Goal: Task Accomplishment & Management: Use online tool/utility

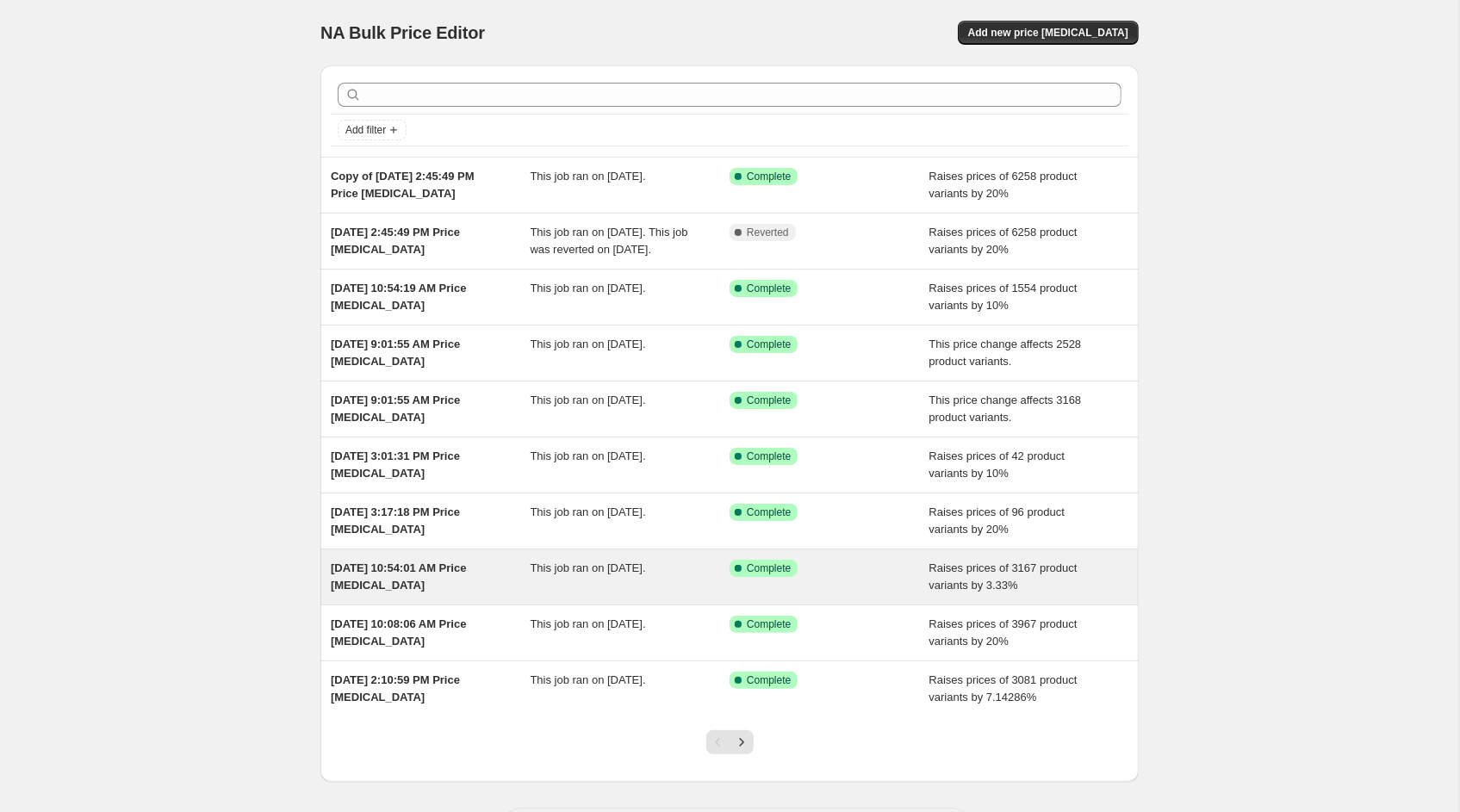
click at [498, 590] on div "[DATE] 10:54:01 AM Price [MEDICAL_DATA]" at bounding box center [431, 576] width 199 height 34
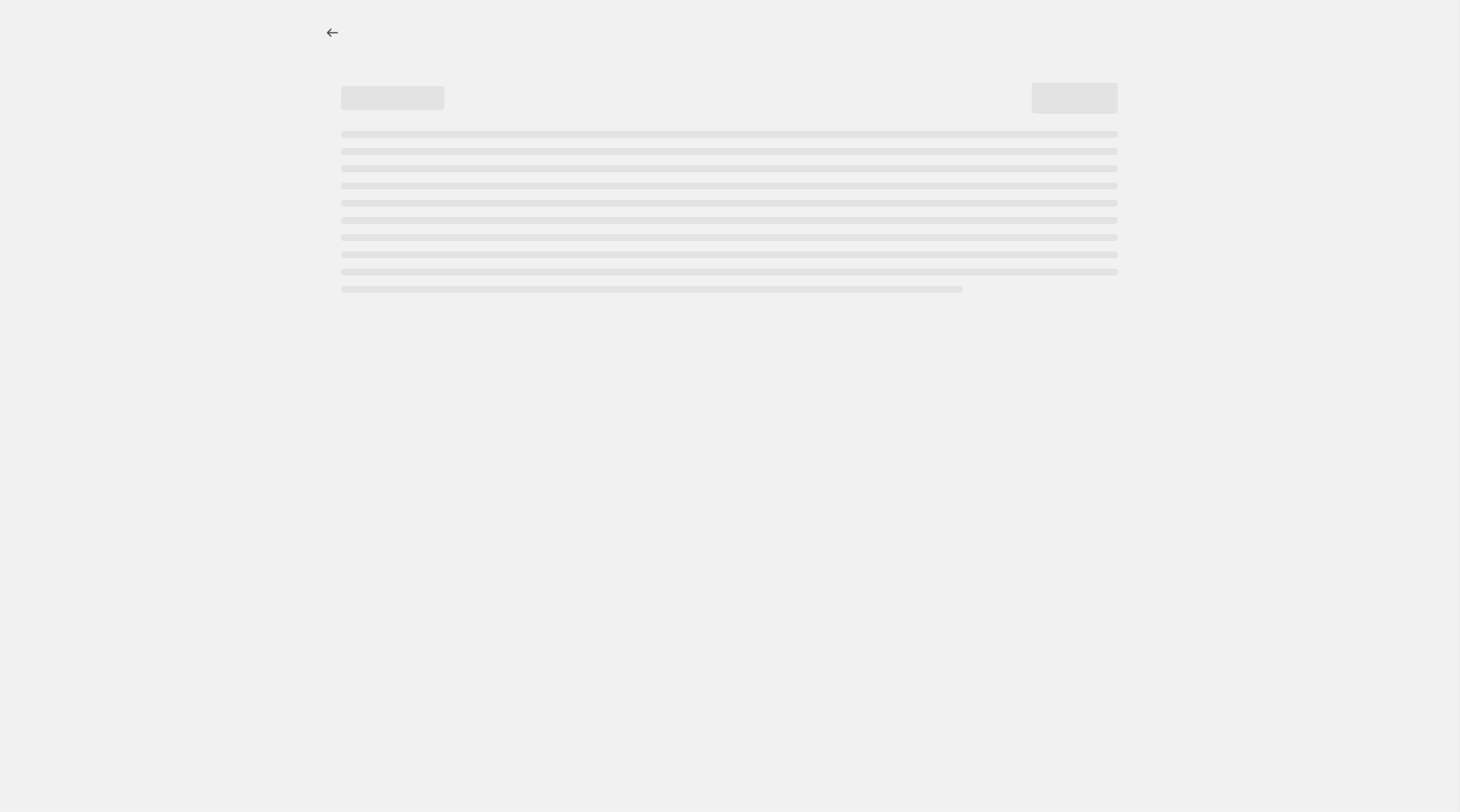
select select "percentage"
select select "no_change"
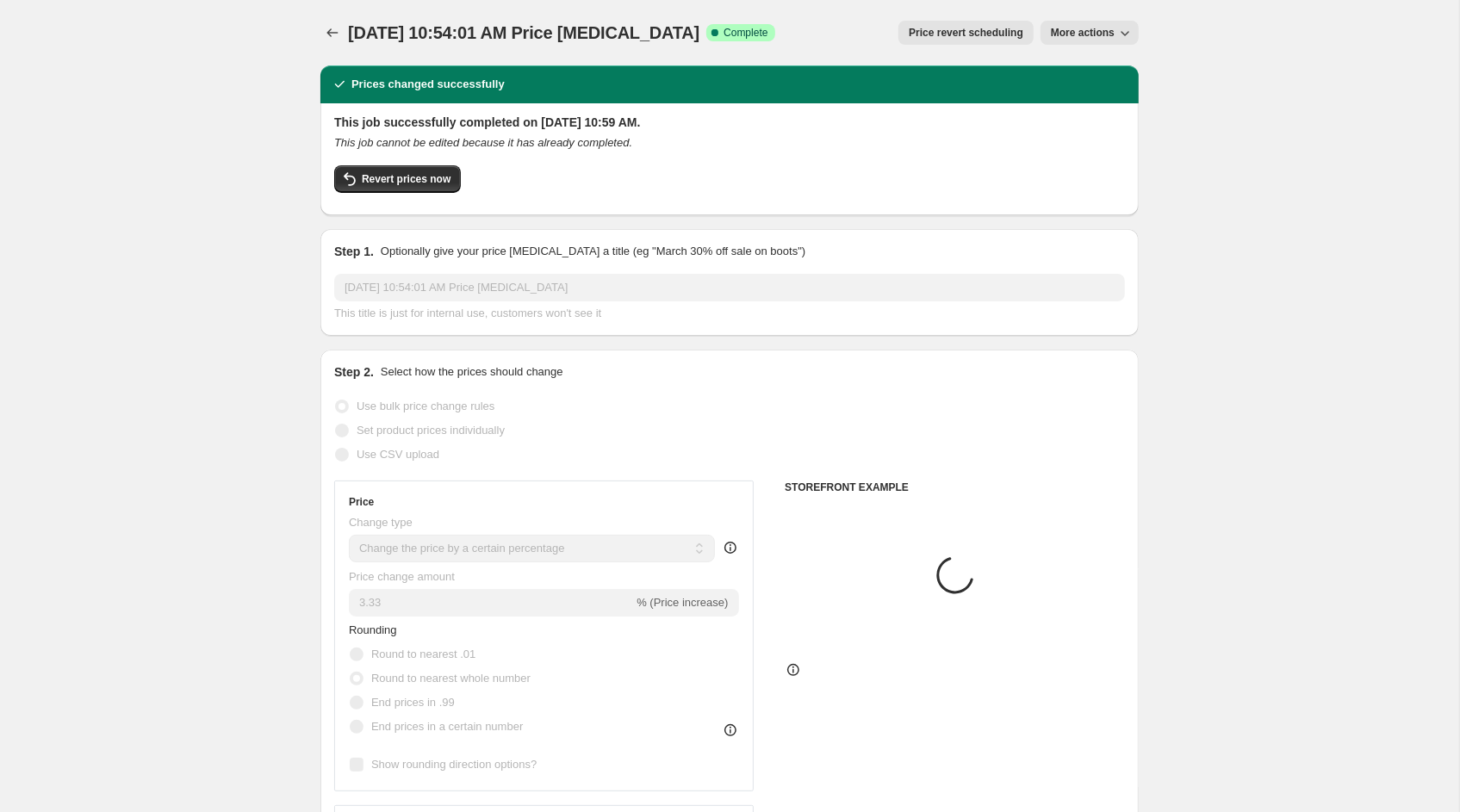
select select "collection"
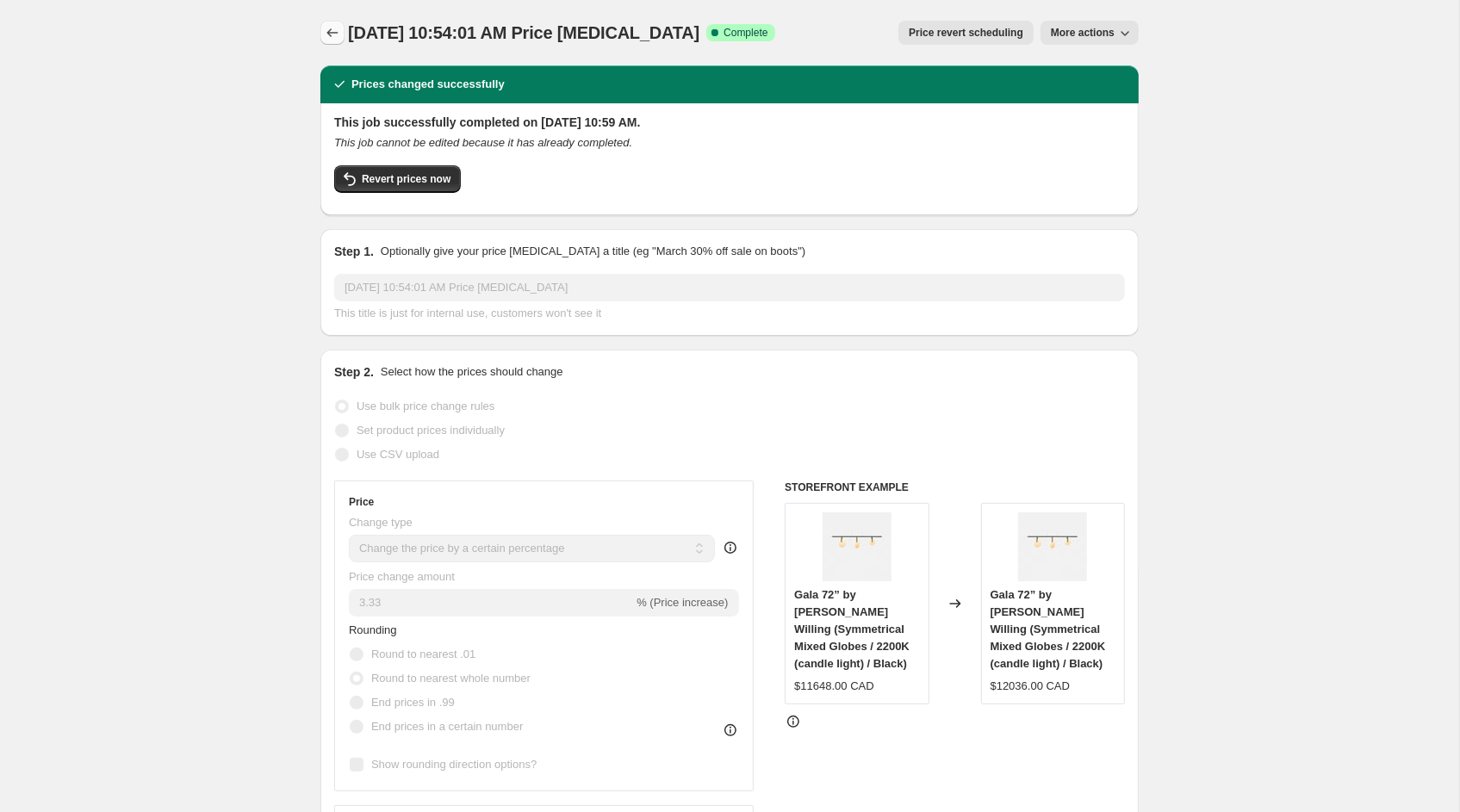
click at [328, 25] on icon "Price change jobs" at bounding box center [333, 33] width 18 height 18
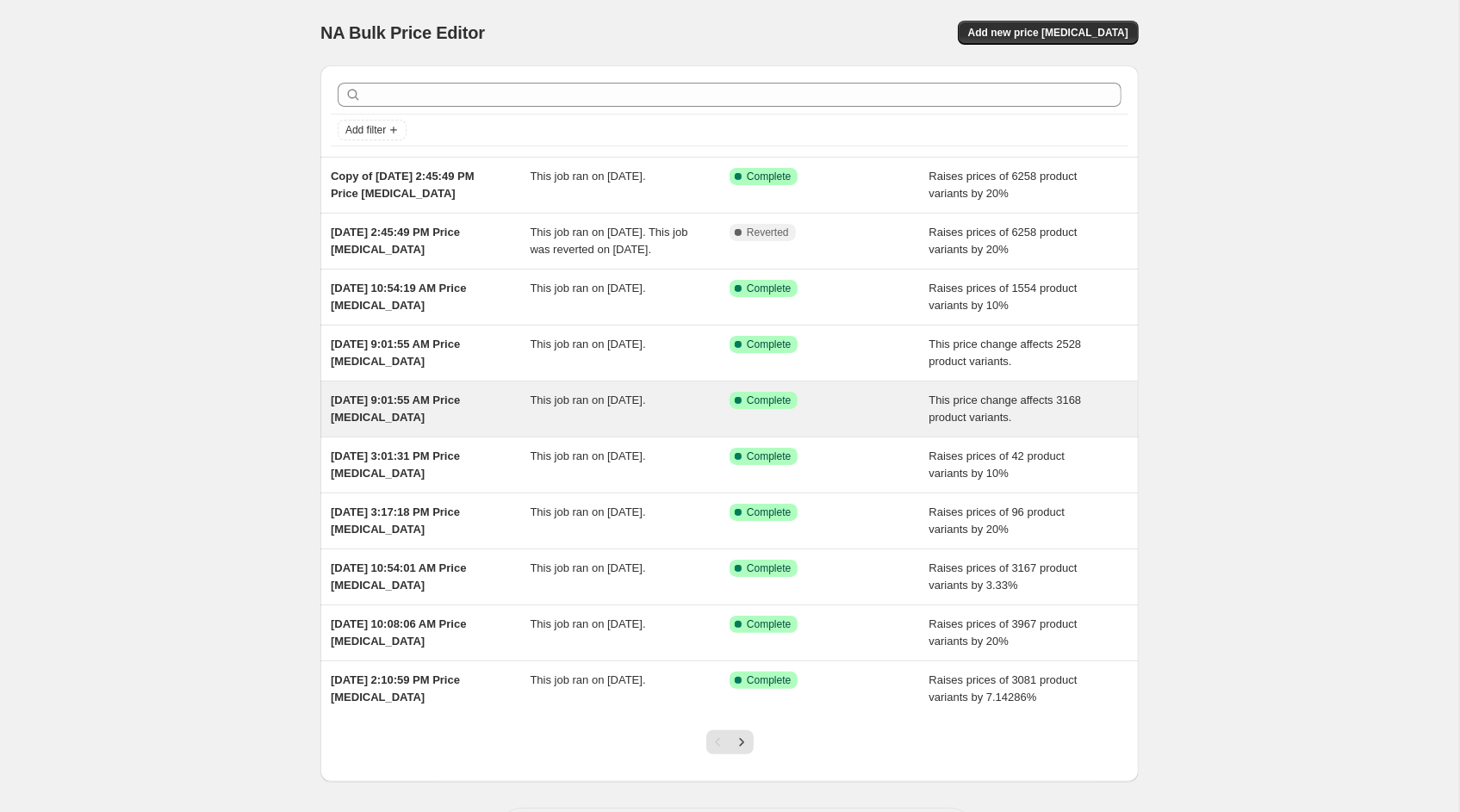
click at [405, 420] on span "[DATE] 9:01:55 AM Price [MEDICAL_DATA]" at bounding box center [395, 409] width 129 height 30
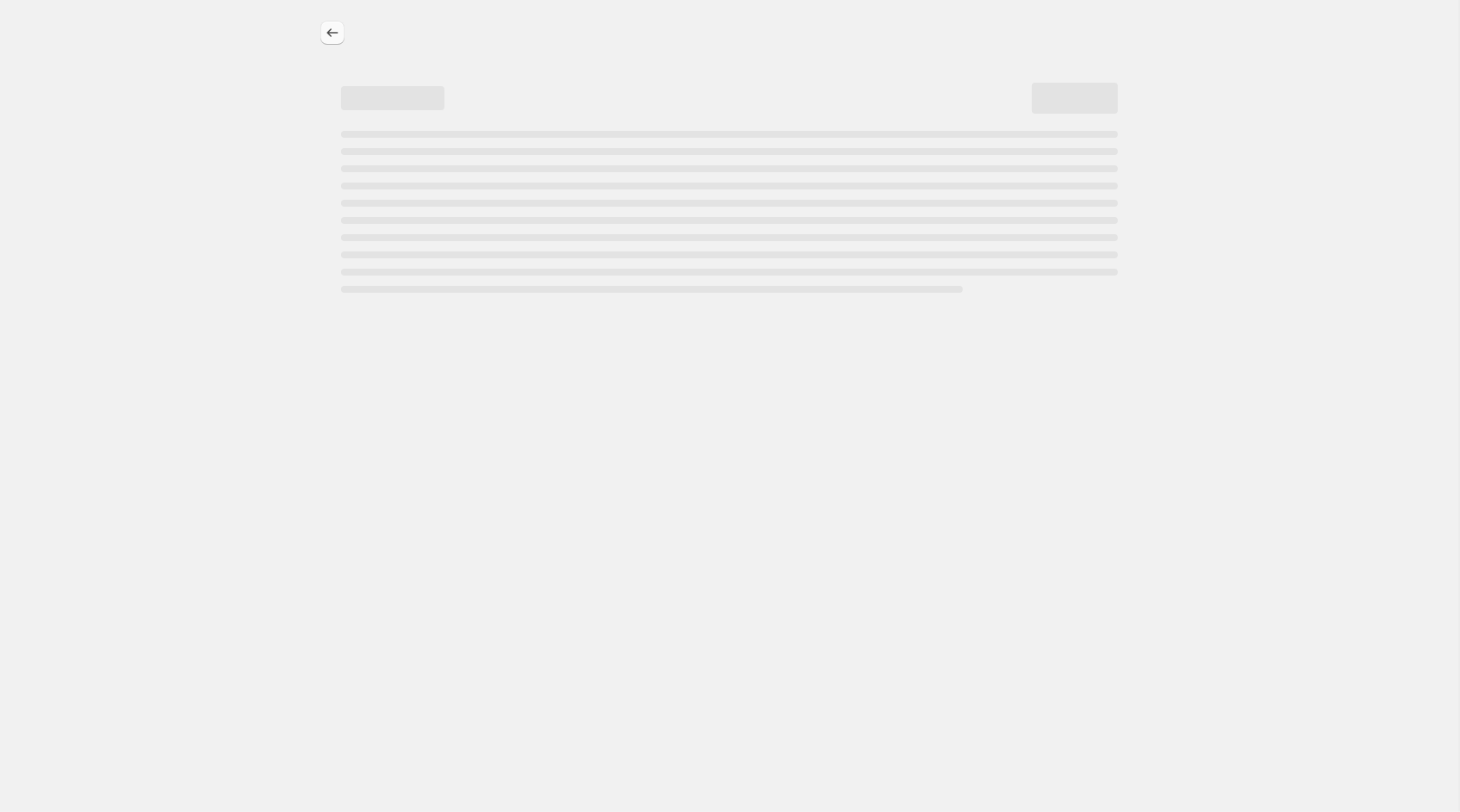
select select "pcap"
select select "remove"
select select "vendor"
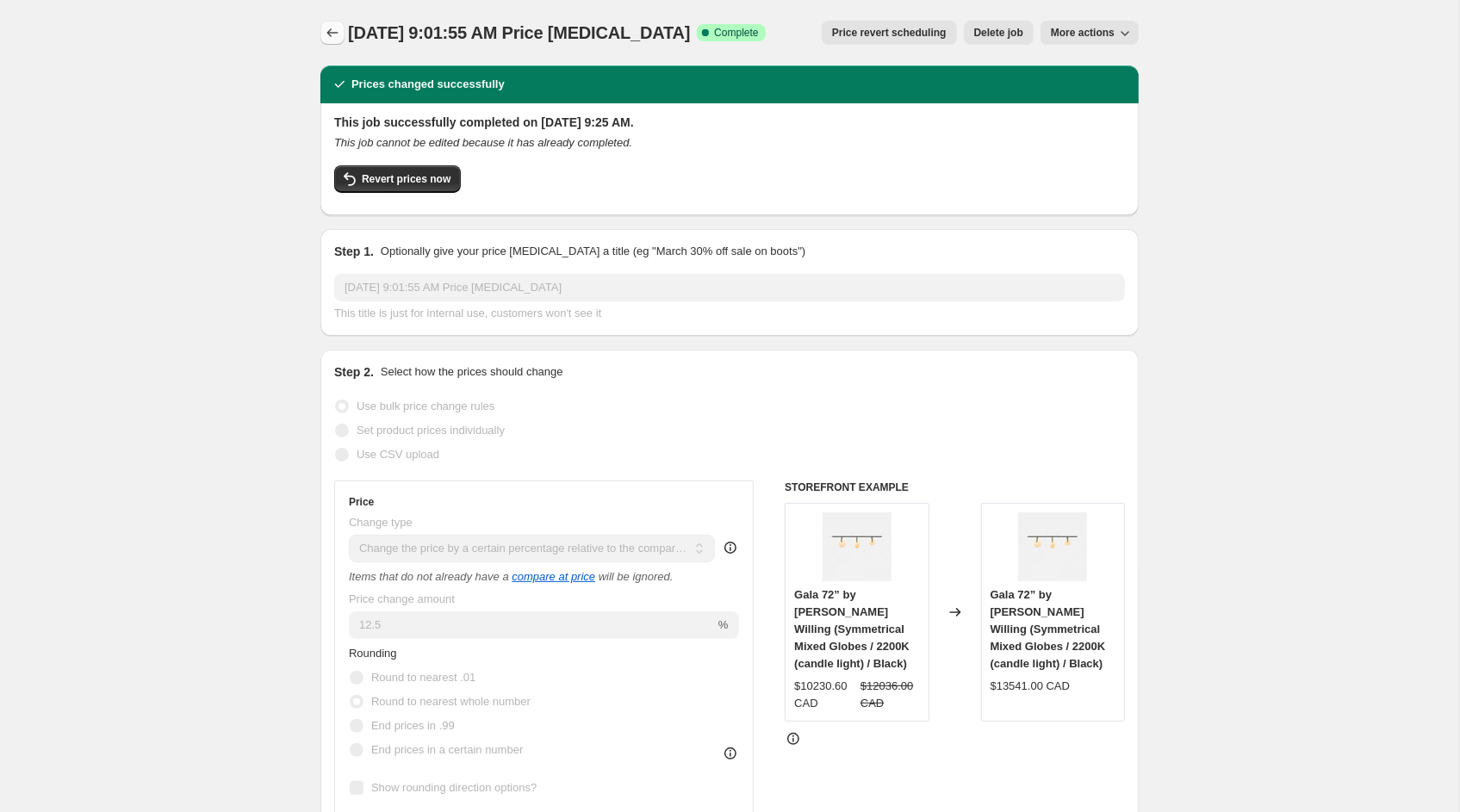
click at [325, 30] on icon "Price change jobs" at bounding box center [333, 33] width 18 height 18
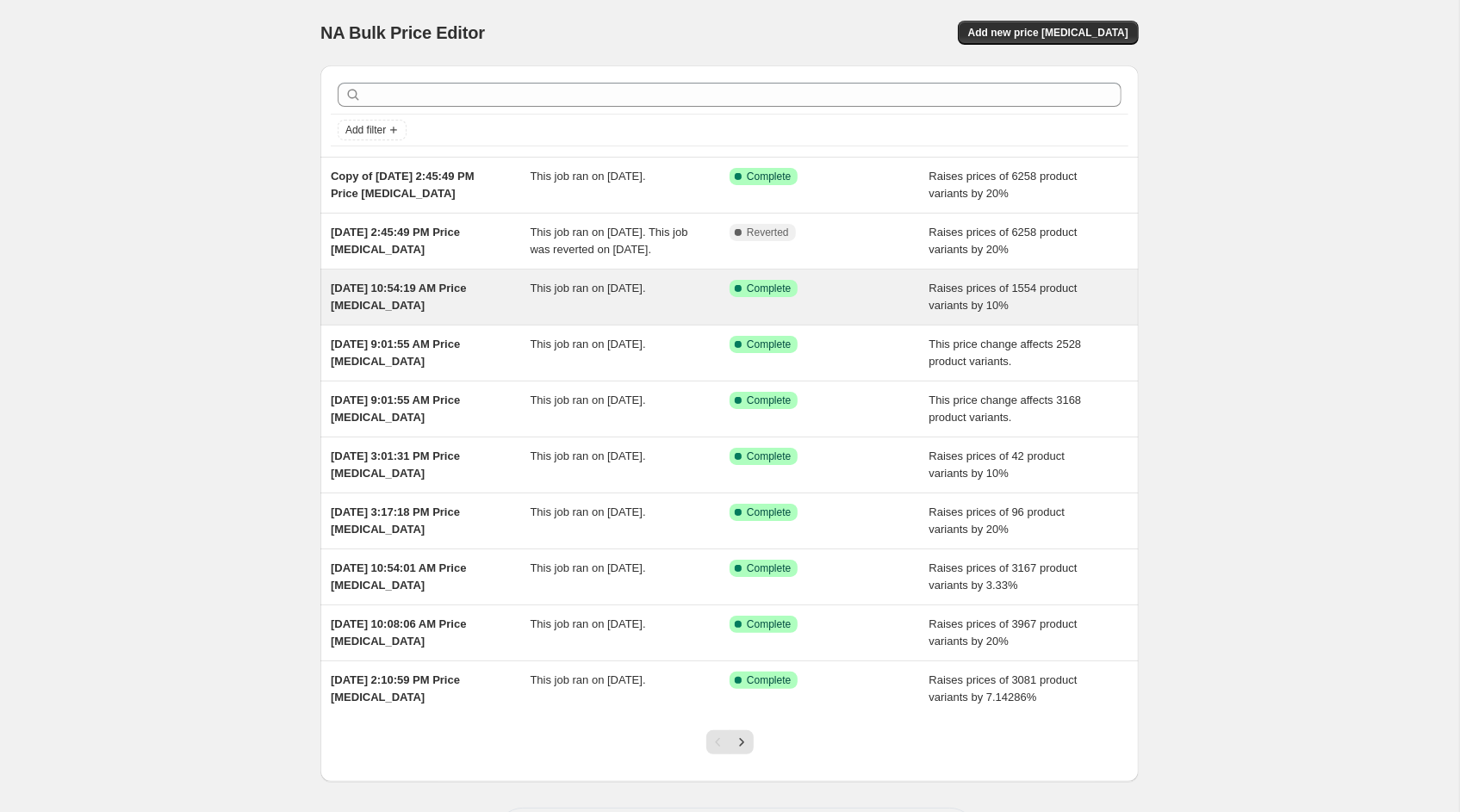
click at [458, 314] on div "[DATE] 10:54:19 AM Price [MEDICAL_DATA]" at bounding box center [431, 297] width 199 height 34
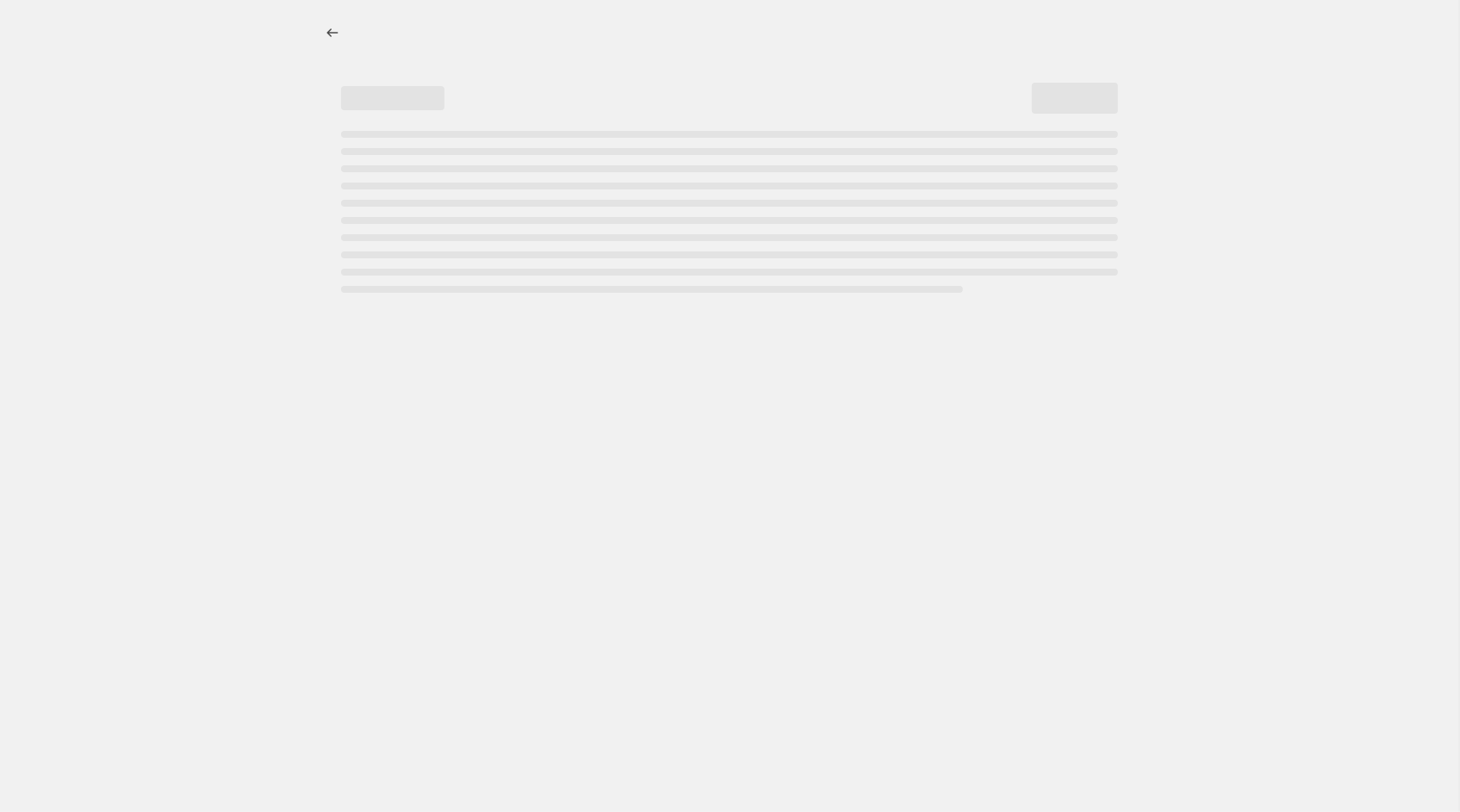
select select "percentage"
select select "no_change"
select select "vendor"
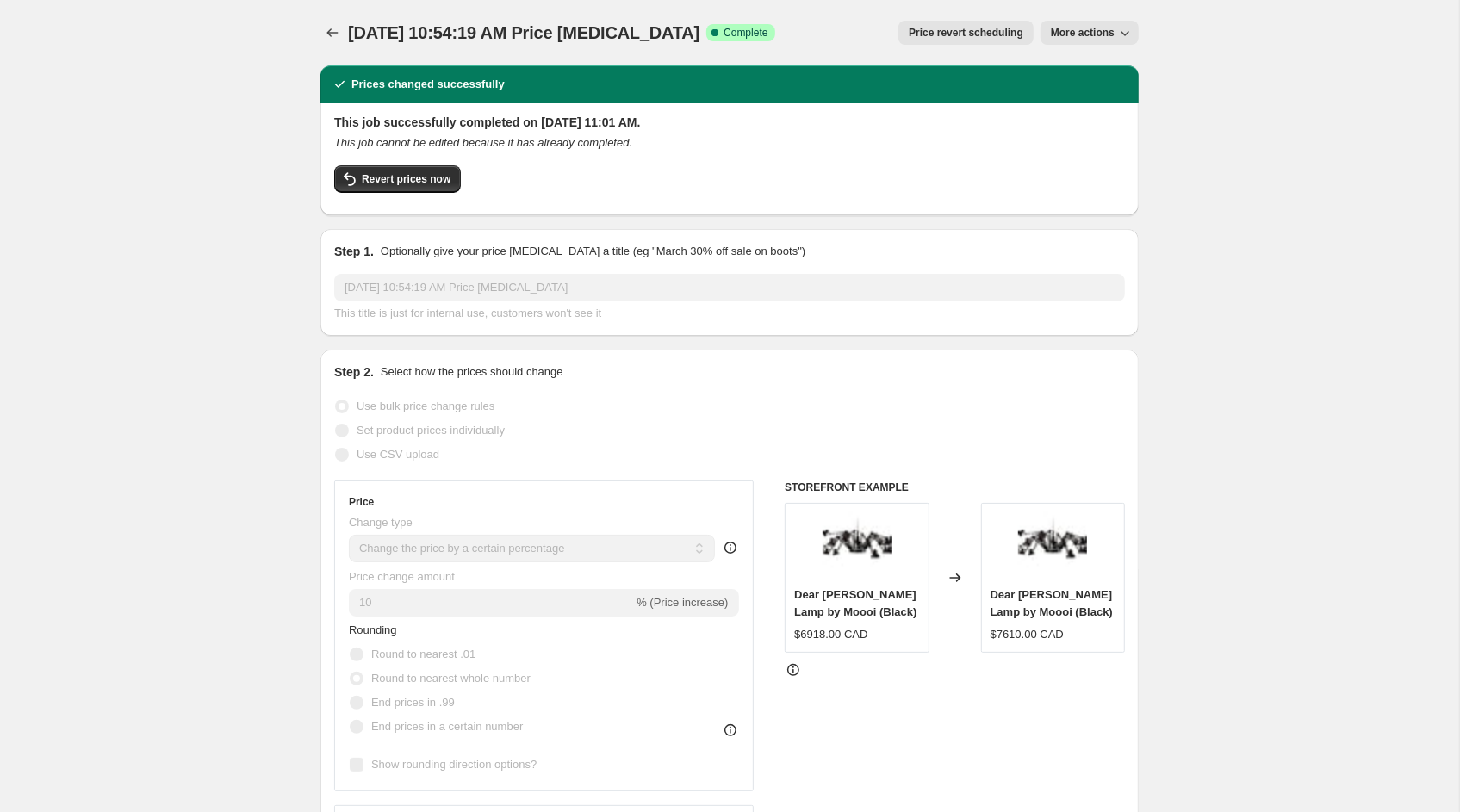
click at [326, 15] on div "[DATE] 10:54:19 AM Price [MEDICAL_DATA]. This page is ready [DATE] 10:54:19 AM …" at bounding box center [729, 33] width 818 height 65
click at [331, 25] on icon "Price change jobs" at bounding box center [333, 33] width 18 height 18
